Goal: Transaction & Acquisition: Purchase product/service

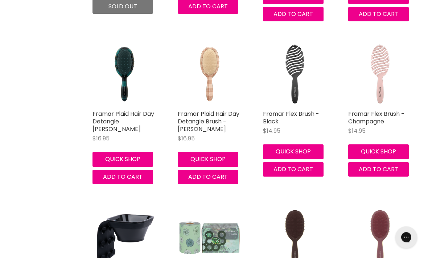
scroll to position [1897, 0]
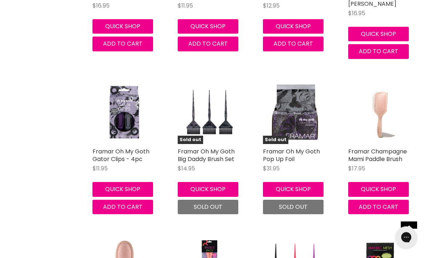
scroll to position [3618, 0]
click at [314, 182] on button "Quick shop" at bounding box center [293, 189] width 61 height 14
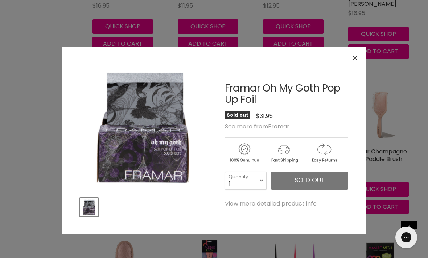
click at [308, 204] on link "View more detailed product info" at bounding box center [271, 204] width 92 height 7
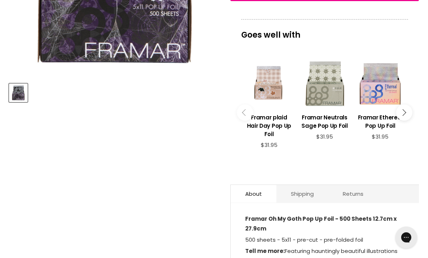
scroll to position [295, 0]
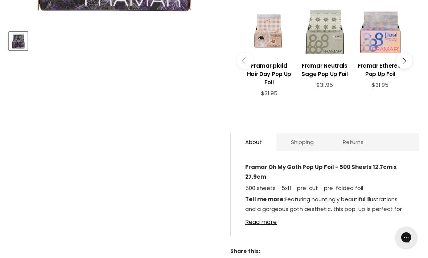
click at [316, 145] on link "Shipping" at bounding box center [302, 142] width 52 height 18
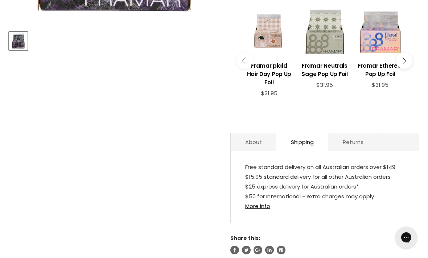
click at [266, 208] on link "More info" at bounding box center [257, 207] width 25 height 8
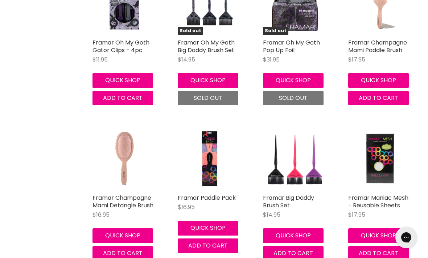
scroll to position [1846, 0]
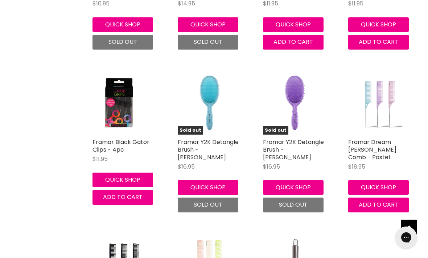
scroll to position [2468, 0]
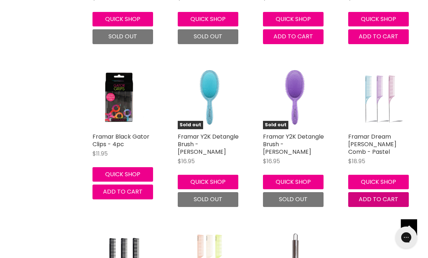
click at [380, 192] on button "Add to cart" at bounding box center [378, 199] width 61 height 14
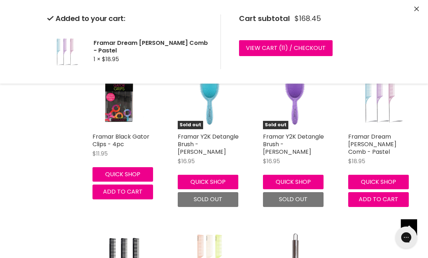
click at [417, 7] on icon "Close" at bounding box center [416, 9] width 5 height 5
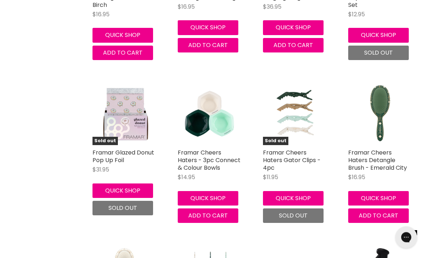
scroll to position [1162, 0]
click at [387, 156] on link "Framar Cheers Haters Detangle Brush - Emerald City" at bounding box center [377, 161] width 59 height 24
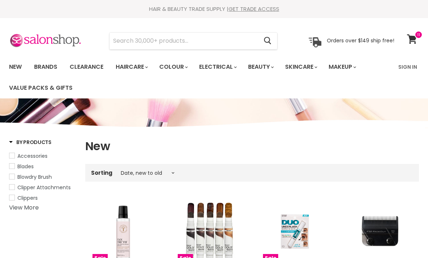
select select "created-descending"
click at [416, 33] on span at bounding box center [418, 35] width 8 height 8
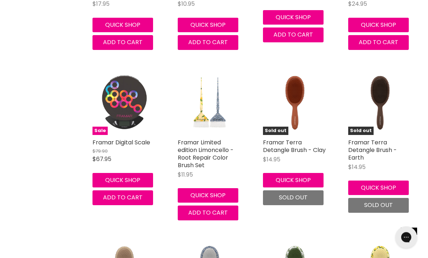
scroll to position [552, 0]
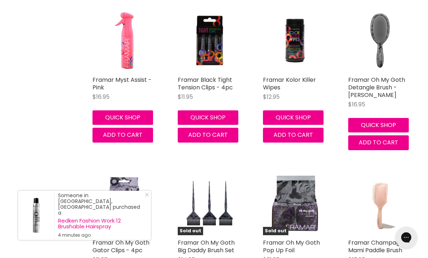
scroll to position [3523, 0]
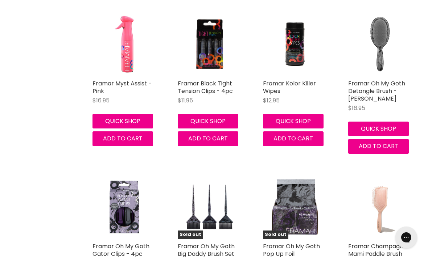
click at [126, 176] on img "Main content" at bounding box center [123, 207] width 63 height 63
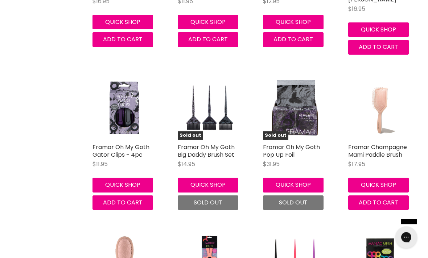
scroll to position [3623, 0]
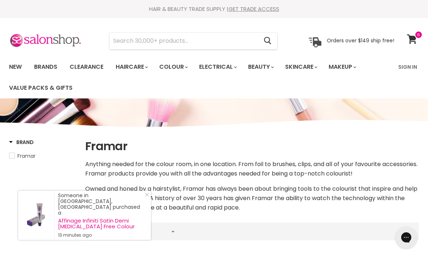
click at [415, 42] on icon at bounding box center [412, 38] width 10 height 9
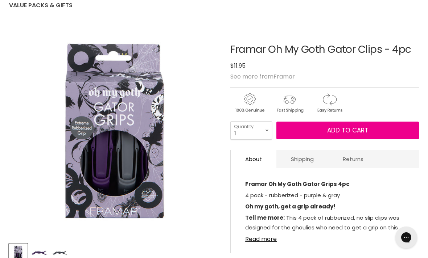
scroll to position [84, 0]
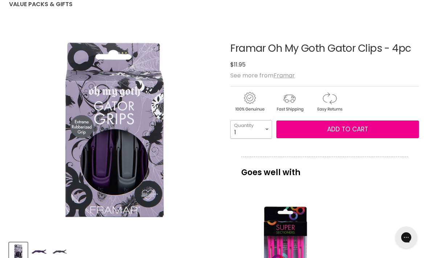
click at [268, 132] on select "1 2 3 4 5 6 7 8 9 10+" at bounding box center [251, 129] width 42 height 18
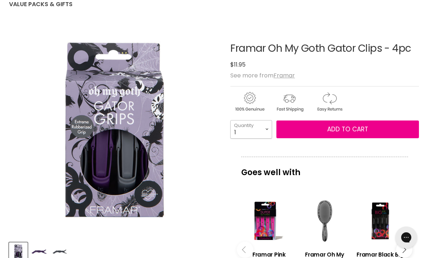
select select "4"
type input "4"
click at [269, 128] on select "1 2 3 4 5 6 7 8 9 10+" at bounding box center [251, 129] width 42 height 18
select select "3"
type input "3"
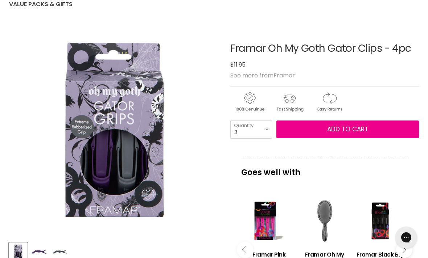
click at [349, 126] on span "Add to cart" at bounding box center [347, 129] width 41 height 9
click at [387, 129] on button "Add to cart" at bounding box center [347, 130] width 142 height 18
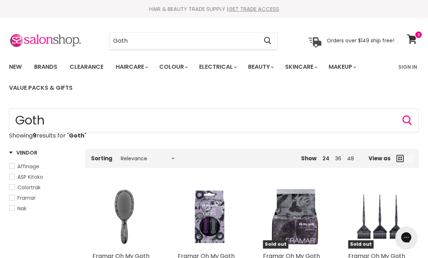
click at [179, 41] on input "Goth" at bounding box center [183, 41] width 148 height 17
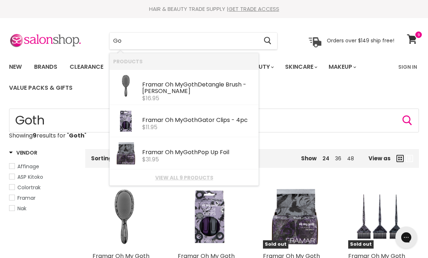
type input "G"
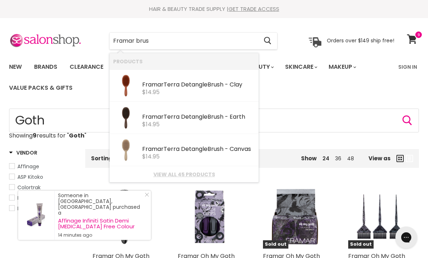
type input "Framar brush"
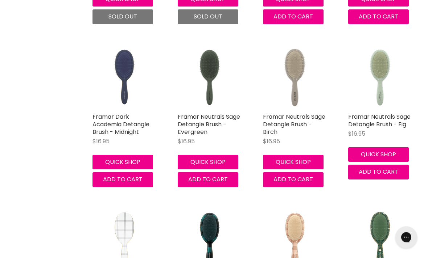
scroll to position [793, 0]
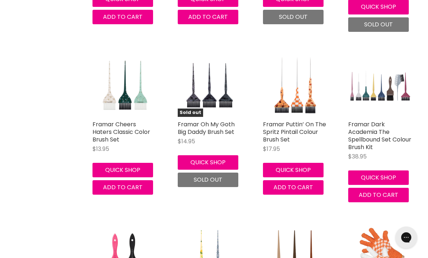
scroll to position [1445, 0]
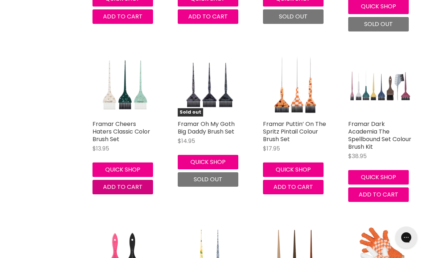
click at [132, 185] on span "Add to cart" at bounding box center [122, 187] width 39 height 8
click at [133, 183] on span "Add to cart" at bounding box center [122, 187] width 39 height 8
click at [127, 180] on button "Add to cart" at bounding box center [122, 187] width 61 height 14
click at [142, 186] on button "Add to cart" at bounding box center [122, 187] width 61 height 14
click at [133, 183] on span "Add to cart" at bounding box center [122, 187] width 39 height 8
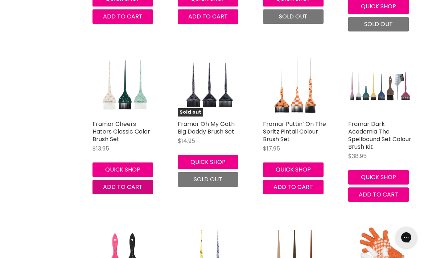
click at [134, 180] on button "Add to cart" at bounding box center [122, 187] width 61 height 14
click at [142, 110] on img "Main content" at bounding box center [123, 84] width 63 height 63
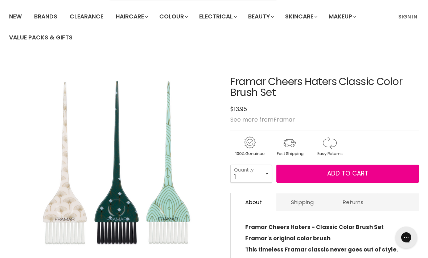
click at [369, 172] on button "Add to cart" at bounding box center [347, 174] width 142 height 18
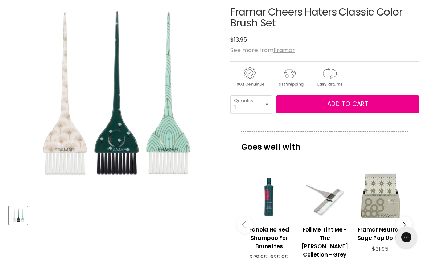
scroll to position [121, 0]
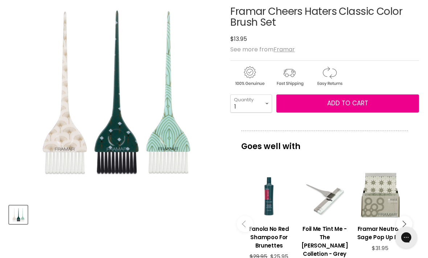
click at [404, 104] on button "Add to cart" at bounding box center [347, 104] width 142 height 18
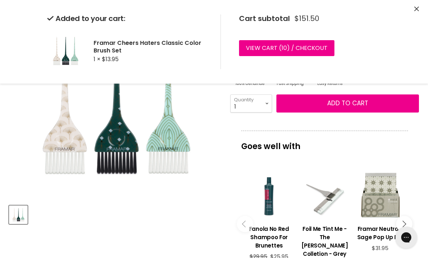
click at [418, 1] on div "Added to your cart: Framar Cheers Haters Classic Color Brush Set 1 × $13.95 Car…" at bounding box center [214, 42] width 428 height 84
click at [302, 42] on link "View cart ( 10 ) / Checkout" at bounding box center [286, 48] width 95 height 16
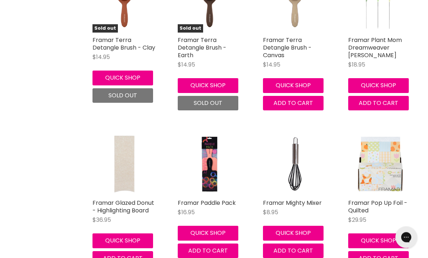
scroll to position [300, 0]
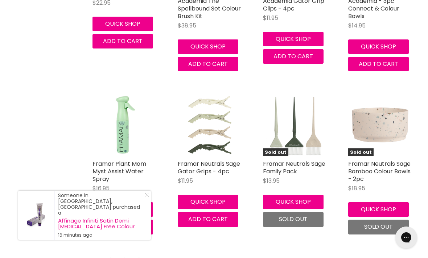
scroll to position [2535, 0]
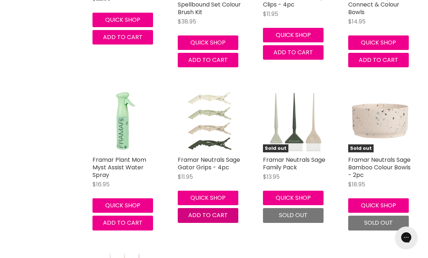
click at [207, 211] on span "Add to cart" at bounding box center [207, 215] width 39 height 8
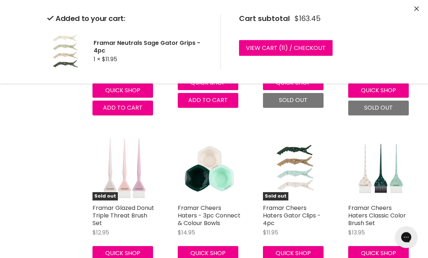
scroll to position [2650, 0]
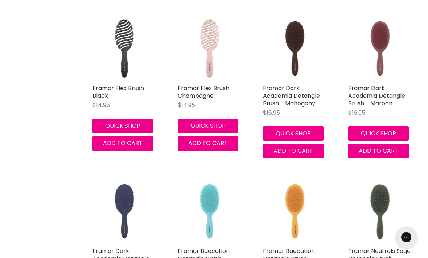
scroll to position [3751, 0]
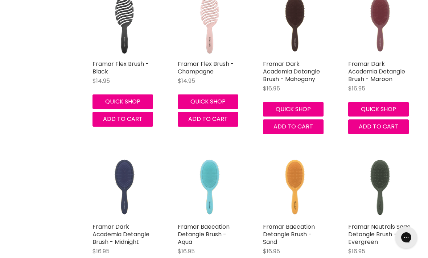
click at [127, 163] on img "Main content" at bounding box center [123, 187] width 63 height 63
click at [137, 156] on img "Main content" at bounding box center [123, 187] width 63 height 63
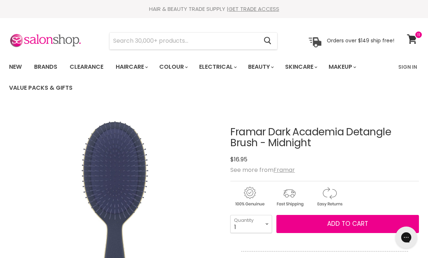
click at [53, 55] on section "Menu Cancel" at bounding box center [214, 37] width 428 height 38
click at [47, 74] on link "Brands" at bounding box center [46, 66] width 34 height 15
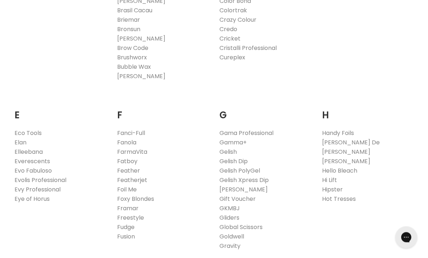
scroll to position [390, 0]
click at [126, 208] on link "Framar" at bounding box center [127, 208] width 21 height 8
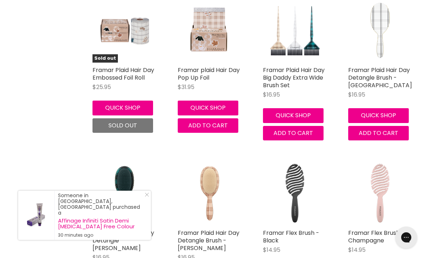
scroll to position [1731, 0]
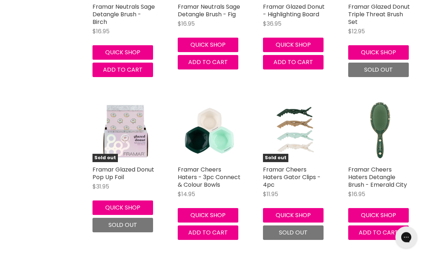
scroll to position [3103, 0]
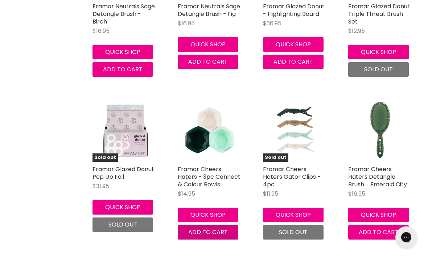
click at [225, 229] on span "Add to cart" at bounding box center [207, 233] width 39 height 8
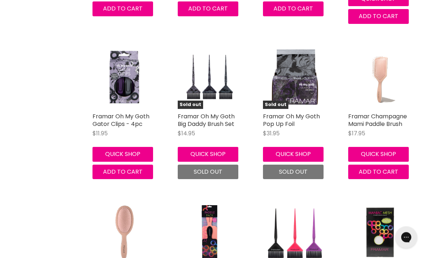
scroll to position [3664, 0]
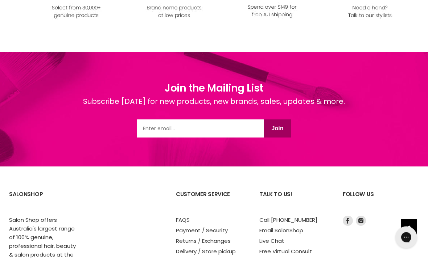
scroll to position [4919, 0]
click at [189, 216] on link "FAQS" at bounding box center [183, 220] width 14 height 8
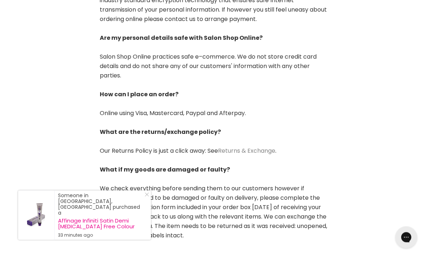
scroll to position [276, 0]
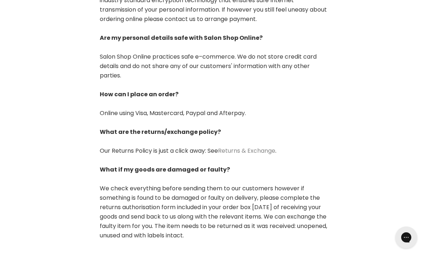
click at [263, 152] on link "Returns & Exchange" at bounding box center [246, 151] width 57 height 8
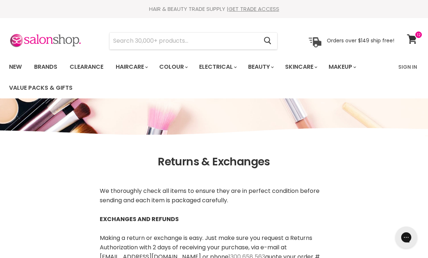
click at [410, 39] on icon at bounding box center [412, 38] width 10 height 9
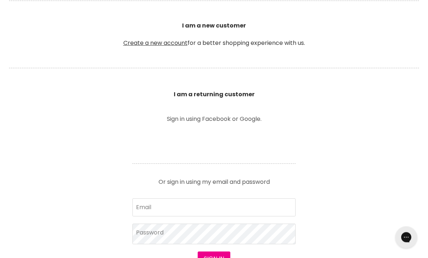
scroll to position [196, 0]
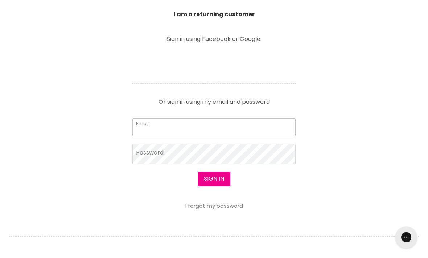
click at [263, 136] on input "Email" at bounding box center [213, 128] width 163 height 18
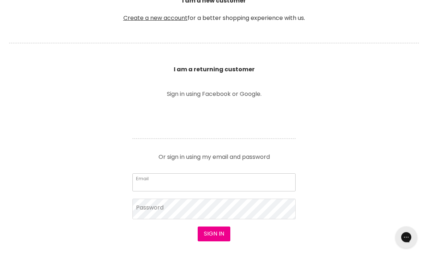
scroll to position [181, 0]
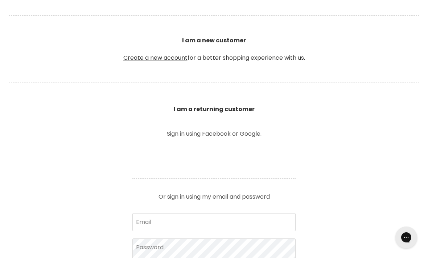
click at [164, 56] on link "Create a new account" at bounding box center [155, 58] width 64 height 8
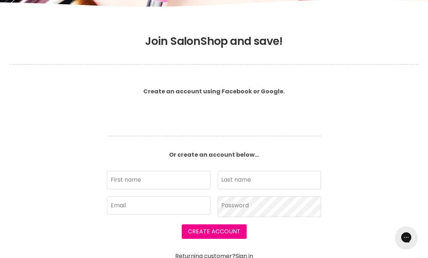
scroll to position [140, 0]
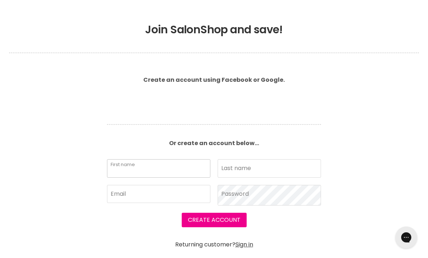
click at [171, 160] on input "First name" at bounding box center [158, 168] width 103 height 18
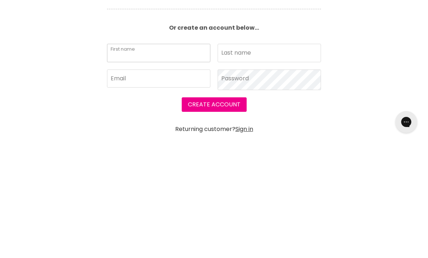
type input "Maxim"
type input "Poulin"
type input "maxx-e3@hotmail.com"
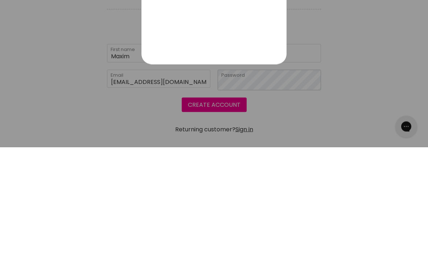
scroll to position [0, 0]
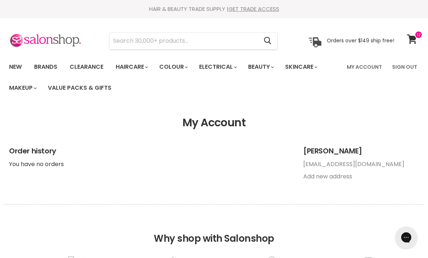
click at [262, 11] on link "GET TRADE ACCESS" at bounding box center [253, 9] width 51 height 8
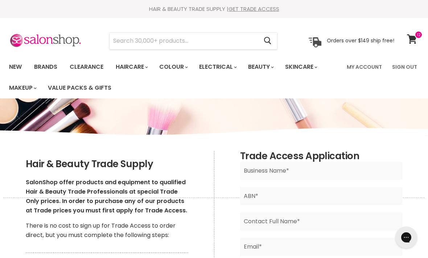
click at [413, 38] on icon at bounding box center [412, 38] width 10 height 9
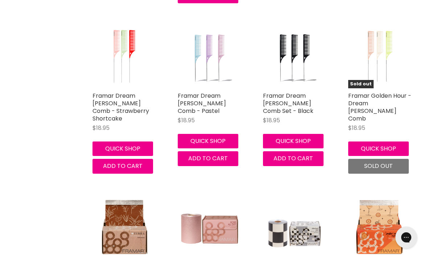
scroll to position [814, 0]
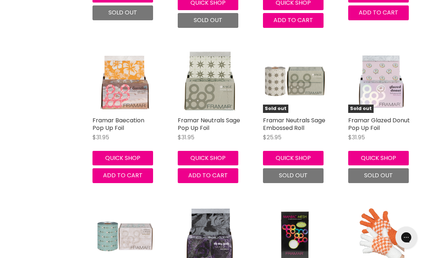
scroll to position [1786, 0]
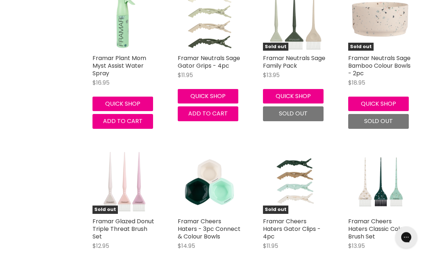
scroll to position [2651, 0]
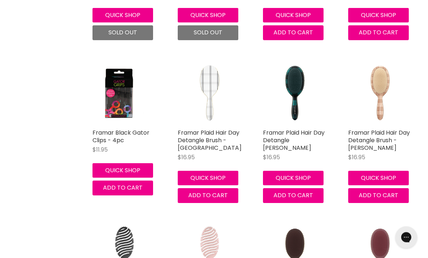
scroll to position [3593, 0]
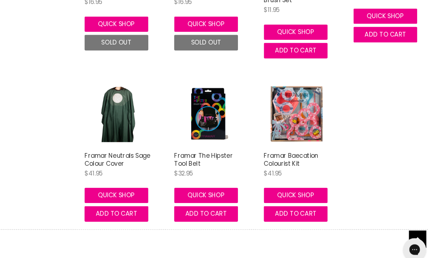
scroll to position [4497, 0]
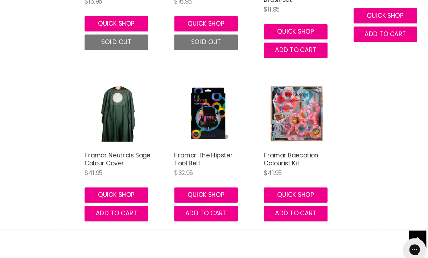
click at [117, 86] on img "Main content" at bounding box center [123, 108] width 63 height 63
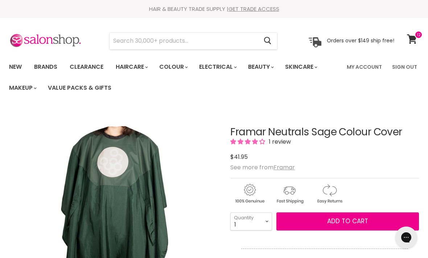
click at [412, 44] on link "View cart" at bounding box center [412, 39] width 19 height 17
